Goal: Navigation & Orientation: Find specific page/section

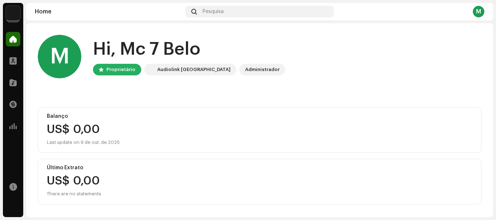
click at [480, 12] on div "M" at bounding box center [479, 12] width 12 height 12
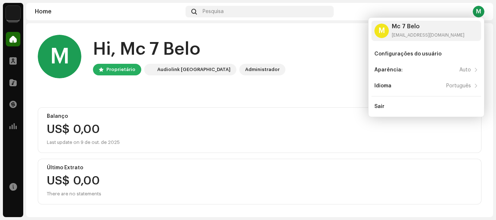
click at [303, 91] on div "M Hi, Mc 7 Belo Proprietário Audiolink Brasil Administrador Balanço US$ 0,00 La…" at bounding box center [260, 119] width 444 height 193
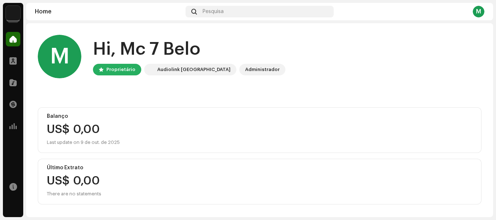
click at [475, 12] on div "M" at bounding box center [479, 12] width 12 height 12
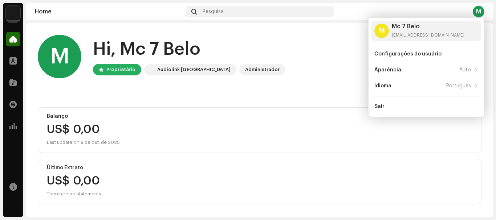
click at [289, 92] on div "M Hi, Mc 7 Belo Proprietário Audiolink Brasil Administrador Balanço US$ 0,00 La…" at bounding box center [260, 119] width 444 height 193
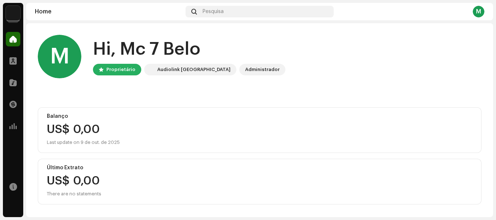
click at [37, 12] on div "Home" at bounding box center [109, 12] width 148 height 6
